Goal: Information Seeking & Learning: Learn about a topic

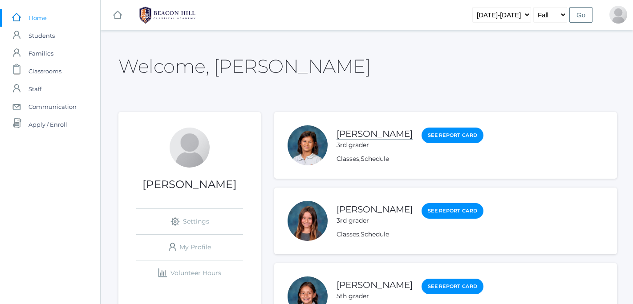
click at [351, 135] on link "[PERSON_NAME]" at bounding box center [374, 134] width 76 height 11
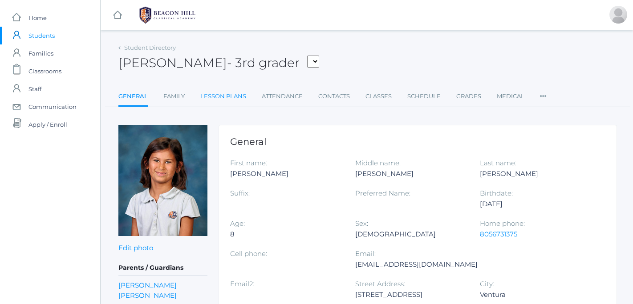
click at [233, 93] on link "Lesson Plans" at bounding box center [223, 97] width 46 height 18
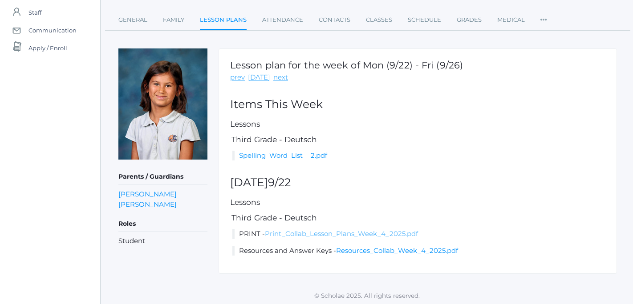
scroll to position [76, 0]
click at [288, 233] on link "Print_Collab_Lesson_Plans_Week_4_2025.pdf" at bounding box center [341, 234] width 153 height 8
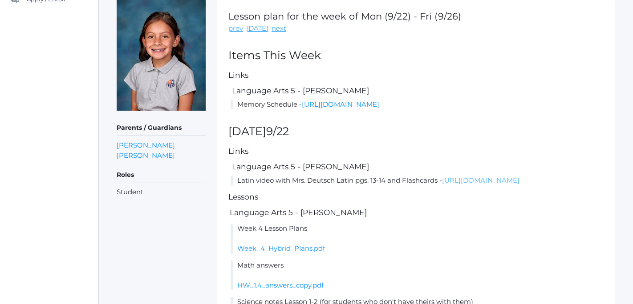
scroll to position [121, 2]
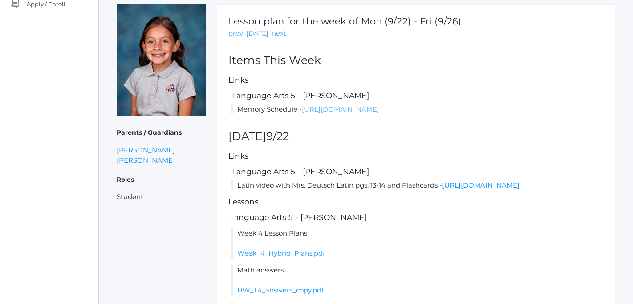
click at [319, 110] on link "[URL][DOMAIN_NAME]" at bounding box center [340, 109] width 77 height 8
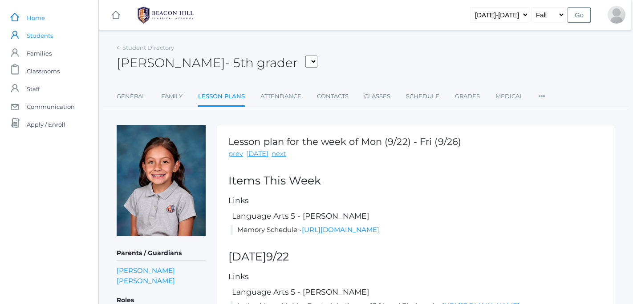
scroll to position [0, 2]
click at [44, 20] on span "Home" at bounding box center [36, 18] width 18 height 18
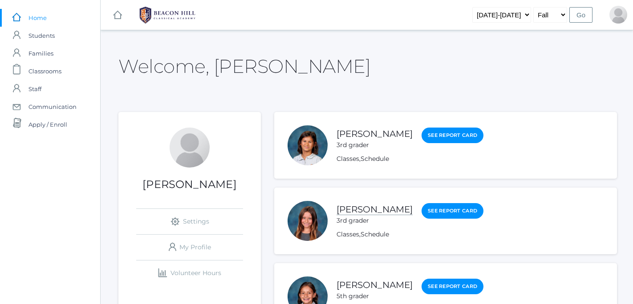
click at [377, 209] on link "[PERSON_NAME]" at bounding box center [374, 209] width 76 height 11
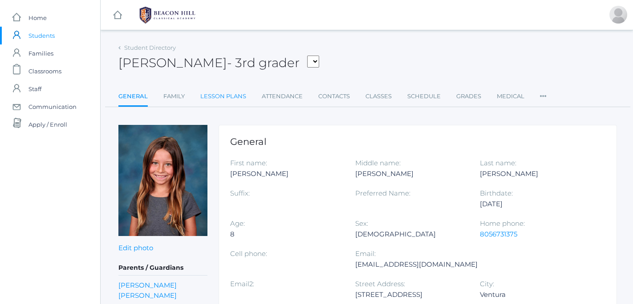
click at [233, 97] on link "Lesson Plans" at bounding box center [223, 97] width 46 height 18
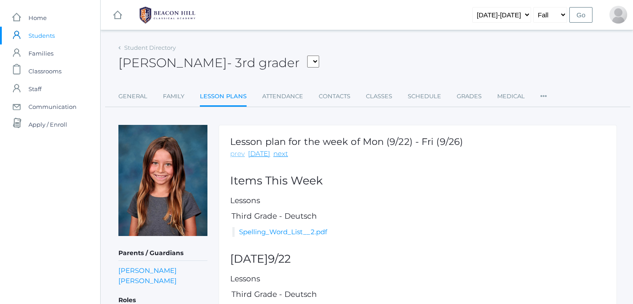
click at [239, 154] on link "prev" at bounding box center [237, 154] width 15 height 10
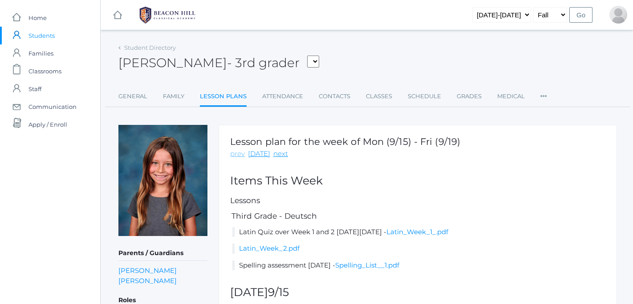
click at [239, 154] on link "prev" at bounding box center [237, 154] width 15 height 10
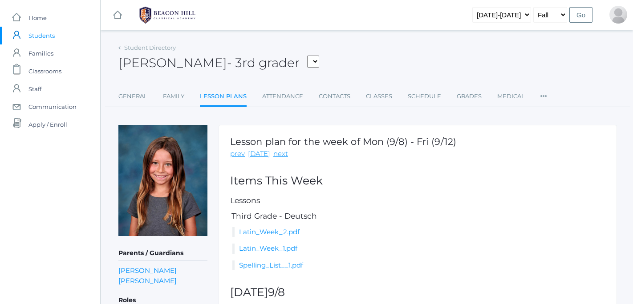
click at [239, 154] on link "prev" at bounding box center [237, 154] width 15 height 10
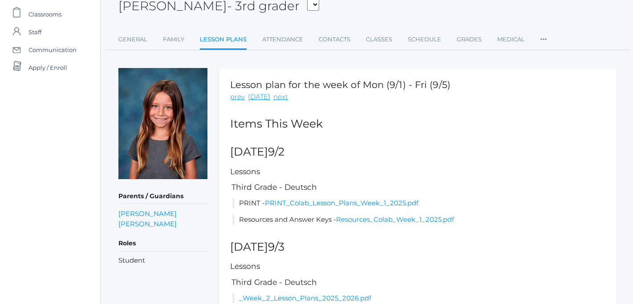
scroll to position [85, 0]
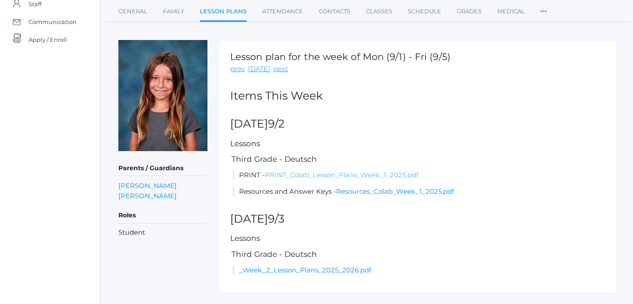
click at [340, 178] on link "PRINT_Colab_Lesson_Plans_Week_1_2025.pdf" at bounding box center [342, 175] width 154 height 8
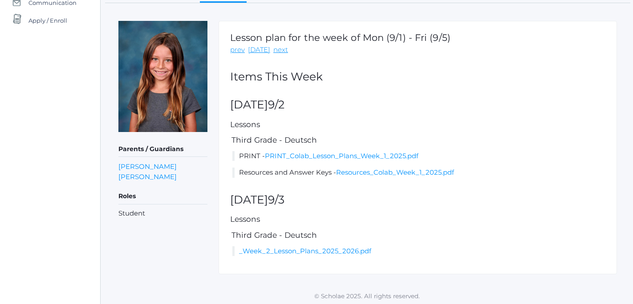
scroll to position [104, 0]
click at [350, 174] on link "Resources_Colab_Week_1_2025.pdf" at bounding box center [395, 173] width 118 height 8
click at [279, 50] on link "next" at bounding box center [280, 50] width 15 height 10
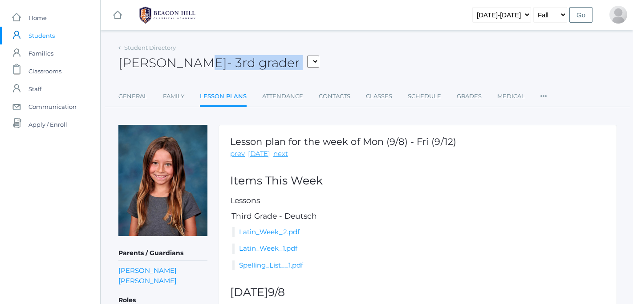
click at [279, 50] on div "[PERSON_NAME] - 3rd grader [PERSON_NAME] [PERSON_NAME], [PERSON_NAME], [PERSON_…" at bounding box center [367, 57] width 498 height 33
click at [275, 152] on link "next" at bounding box center [280, 154] width 15 height 10
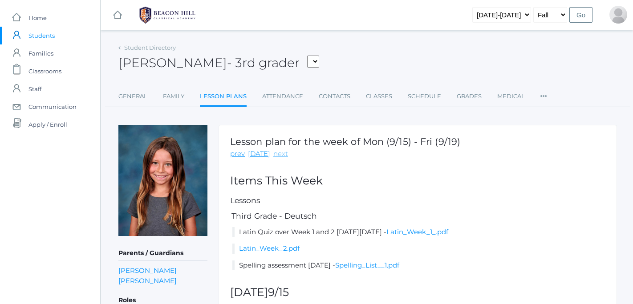
click at [277, 154] on link "next" at bounding box center [280, 154] width 15 height 10
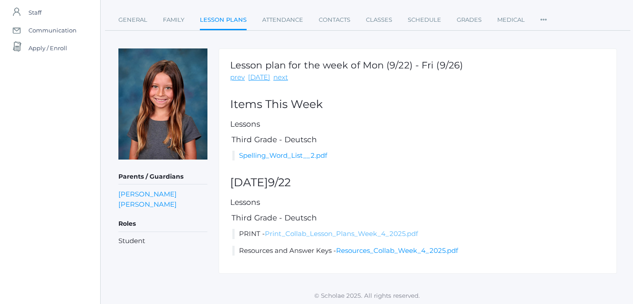
scroll to position [76, 0]
click at [362, 249] on link "Resources_Collab_Week_4_2025.pdf" at bounding box center [397, 251] width 122 height 8
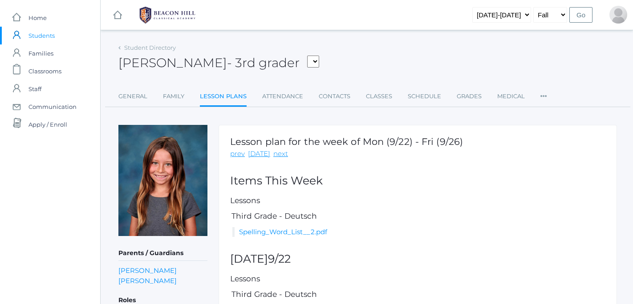
scroll to position [0, 0]
click at [43, 16] on span "Home" at bounding box center [37, 18] width 18 height 18
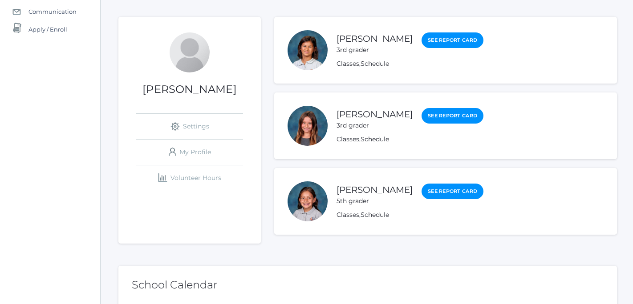
scroll to position [96, 0]
click at [390, 186] on link "[PERSON_NAME]" at bounding box center [374, 189] width 76 height 11
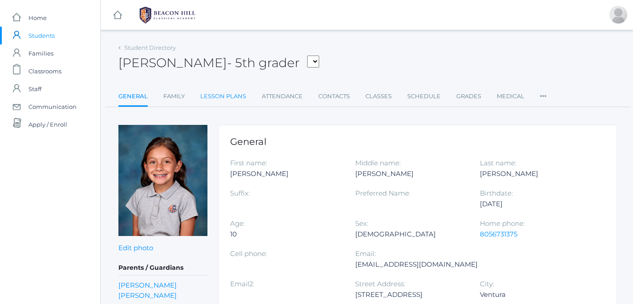
click at [231, 98] on link "Lesson Plans" at bounding box center [223, 97] width 46 height 18
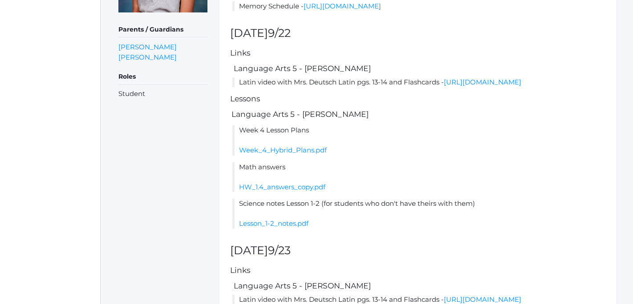
scroll to position [224, 0]
click at [319, 191] on link "HW_1.4_answers_copy.pdf" at bounding box center [282, 186] width 86 height 8
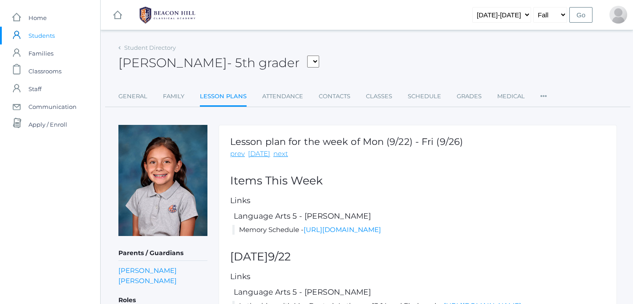
scroll to position [0, 0]
click at [43, 18] on span "Home" at bounding box center [37, 18] width 18 height 18
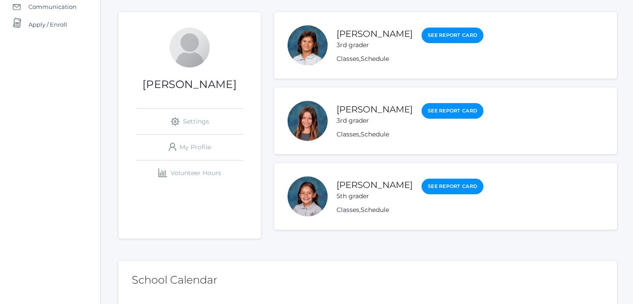
scroll to position [100, 0]
click at [393, 111] on link "[PERSON_NAME]" at bounding box center [374, 110] width 76 height 11
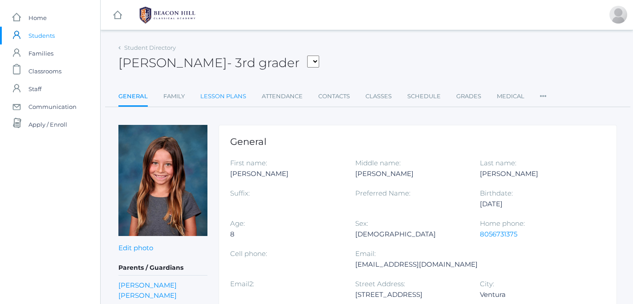
click at [239, 96] on link "Lesson Plans" at bounding box center [223, 97] width 46 height 18
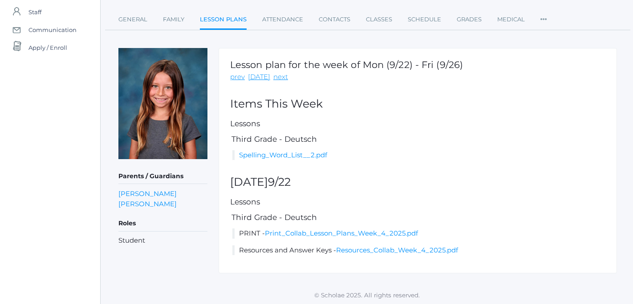
scroll to position [76, 0]
click at [367, 249] on link "Resources_Collab_Week_4_2025.pdf" at bounding box center [397, 251] width 122 height 8
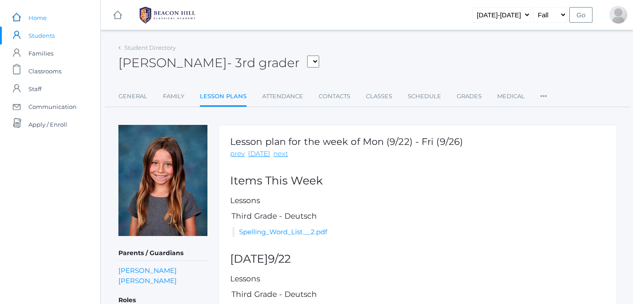
scroll to position [0, 0]
click at [33, 21] on span "Home" at bounding box center [37, 18] width 18 height 18
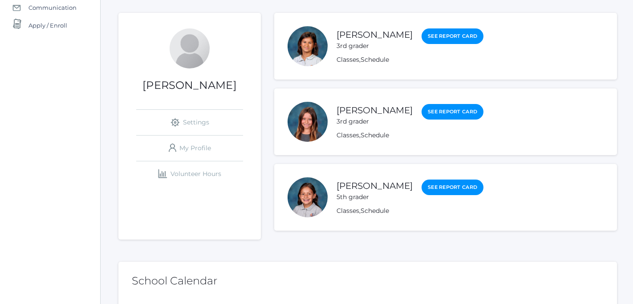
scroll to position [123, 0]
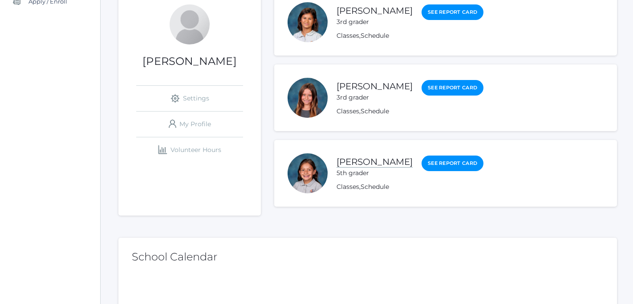
click at [388, 163] on link "[PERSON_NAME]" at bounding box center [374, 162] width 76 height 11
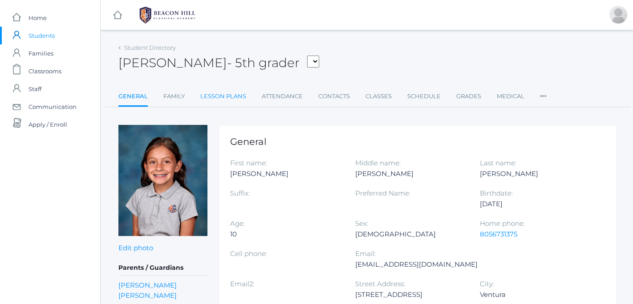
click at [241, 95] on link "Lesson Plans" at bounding box center [223, 97] width 46 height 18
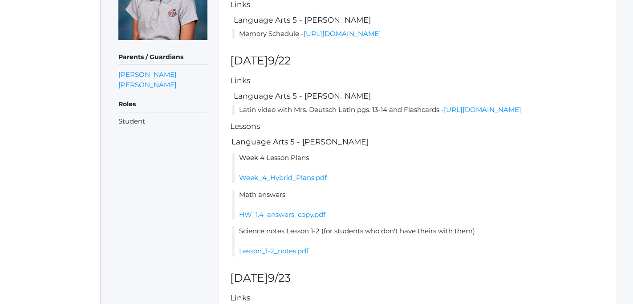
scroll to position [199, 0]
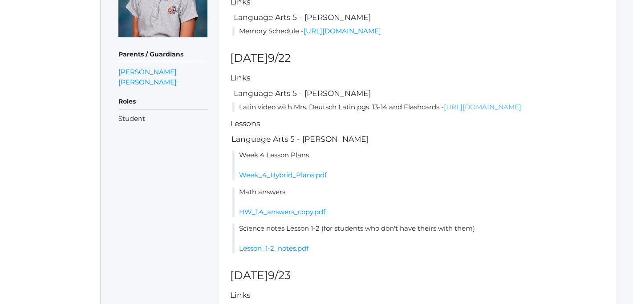
click at [444, 111] on link "[URL][DOMAIN_NAME]" at bounding box center [482, 107] width 77 height 8
